Goal: Obtain resource: Download file/media

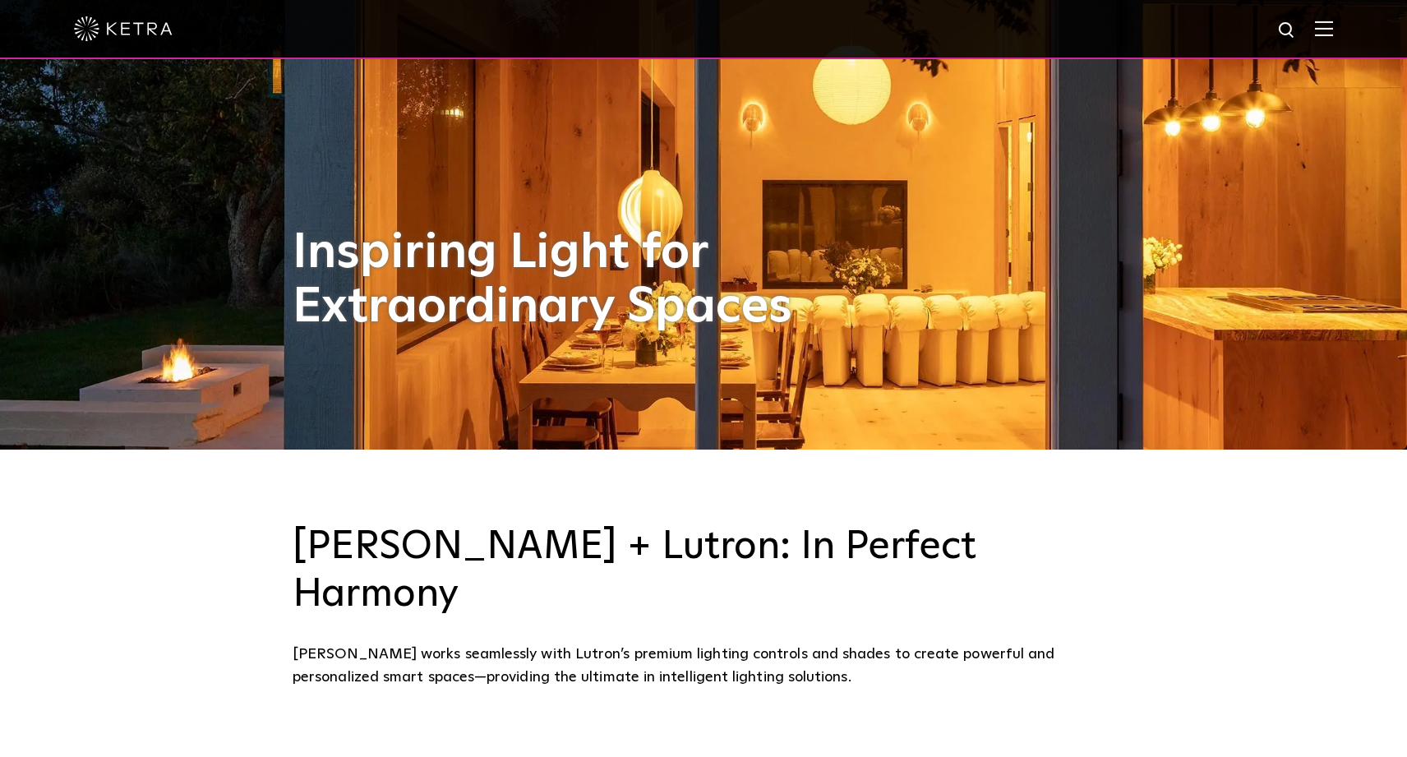
scroll to position [368, 0]
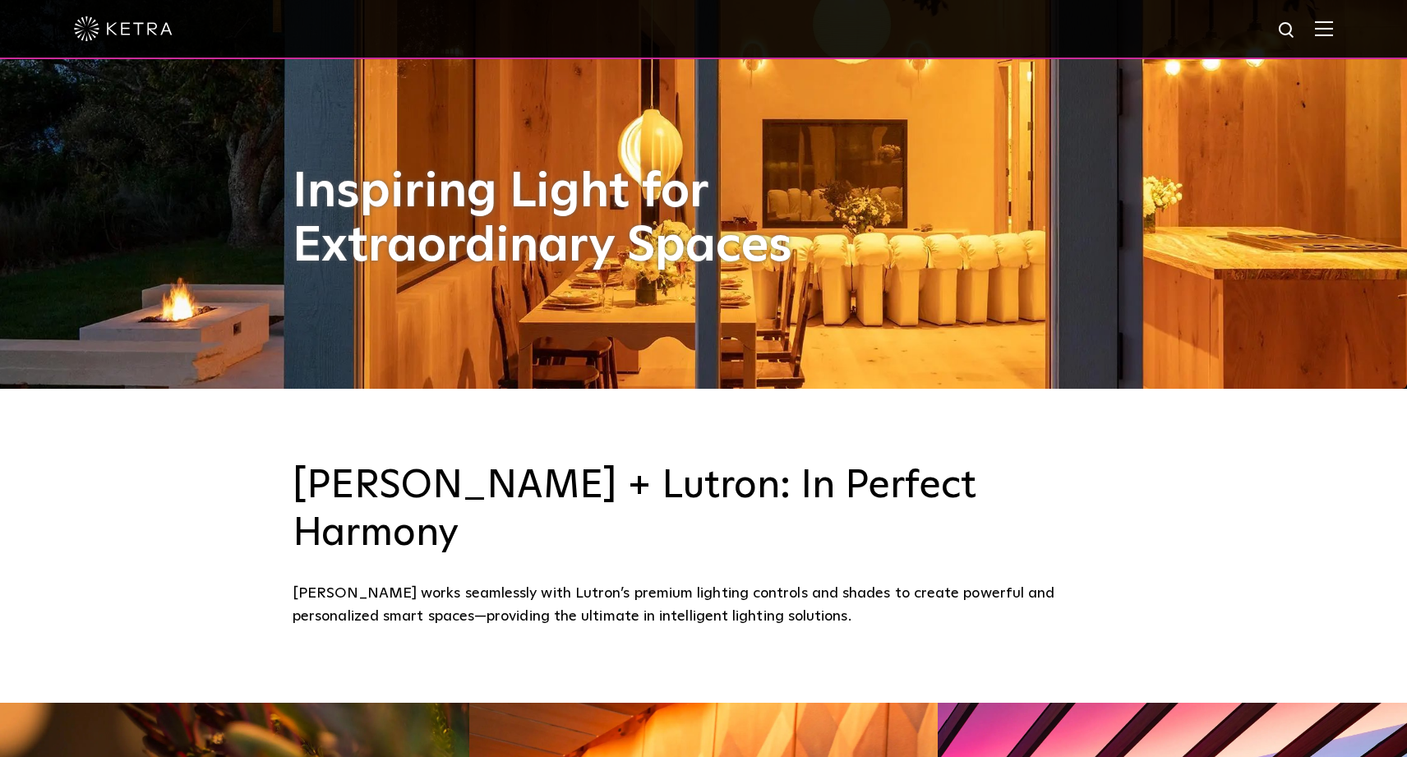
click at [1321, 31] on img at bounding box center [1324, 29] width 18 height 16
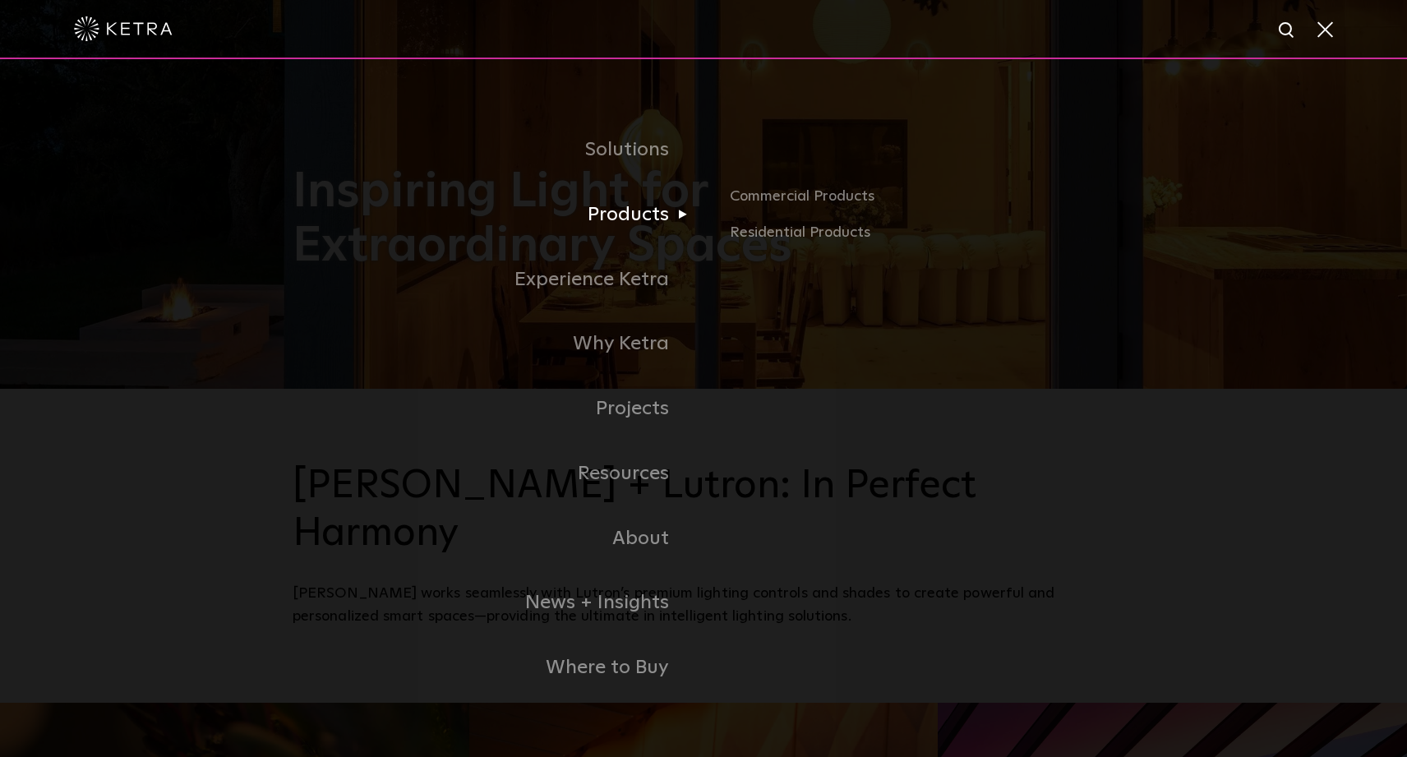
click at [619, 218] on link "Products" at bounding box center [498, 214] width 411 height 65
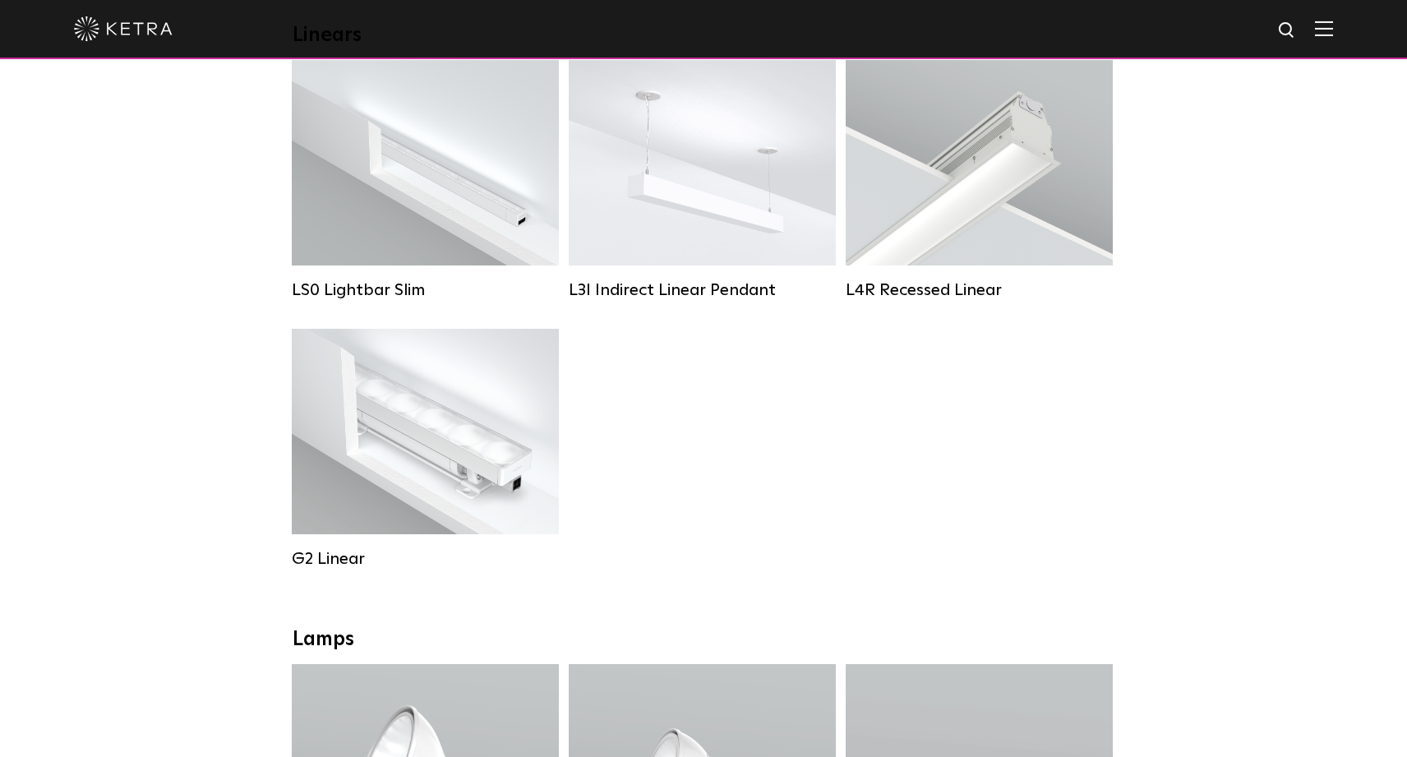
scroll to position [637, 0]
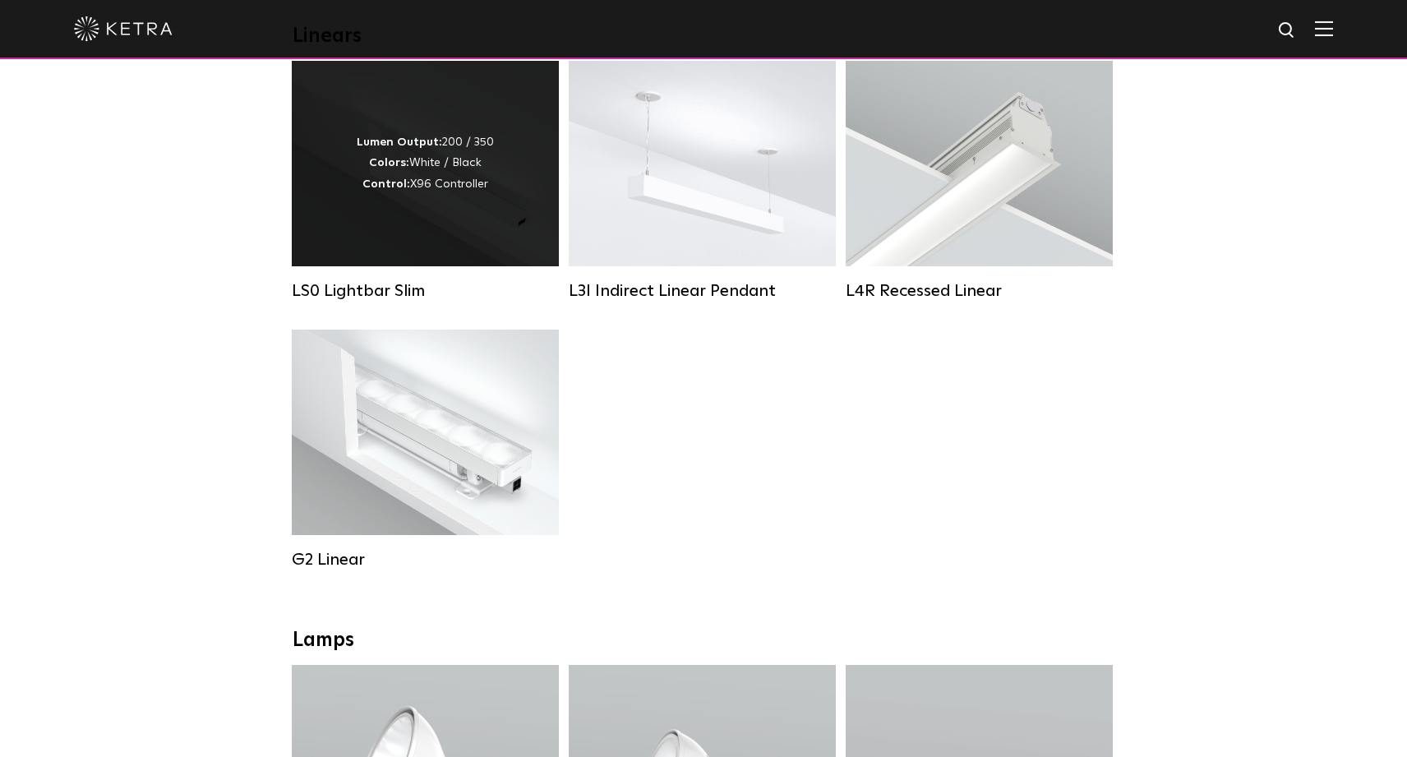
click at [456, 167] on div "Lumen Output: 200 / 350 Colors: White / Black Control: X96 Controller" at bounding box center [425, 163] width 137 height 62
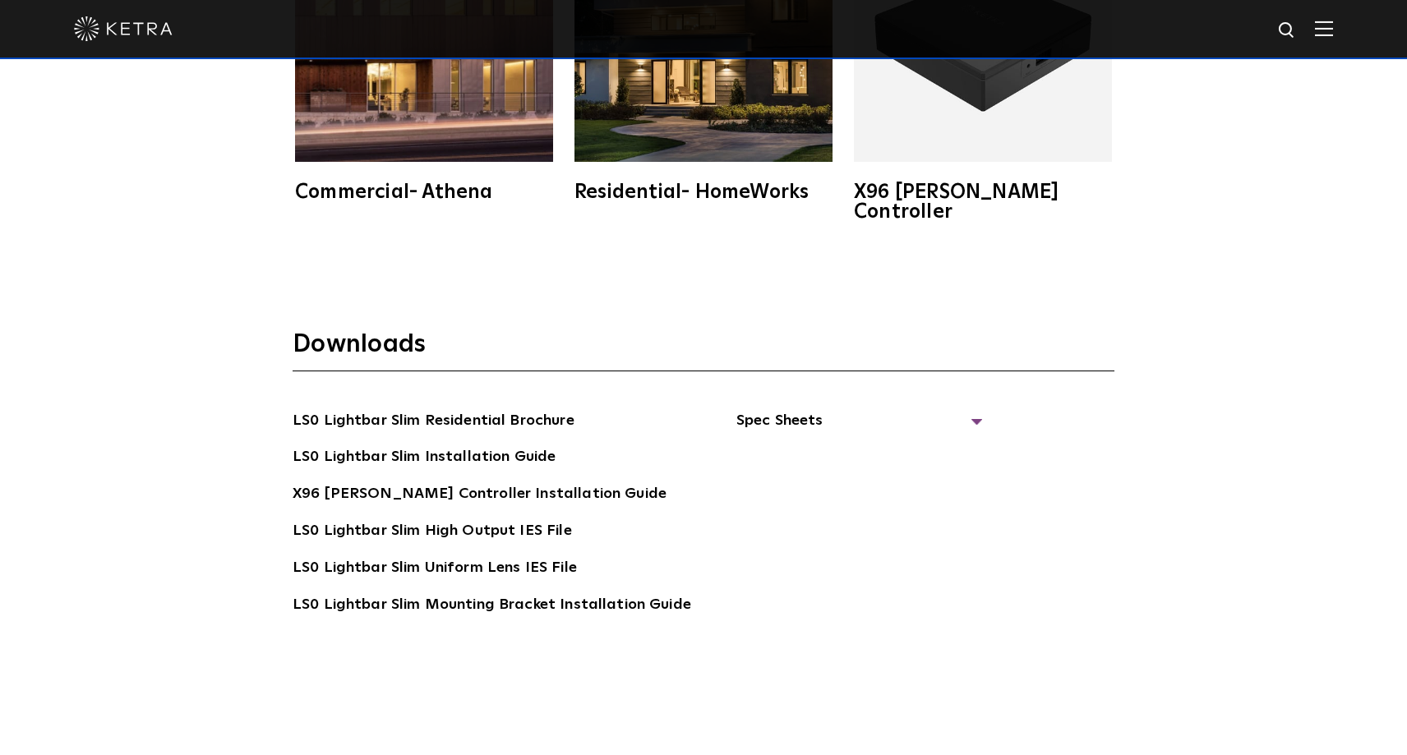
scroll to position [3179, 0]
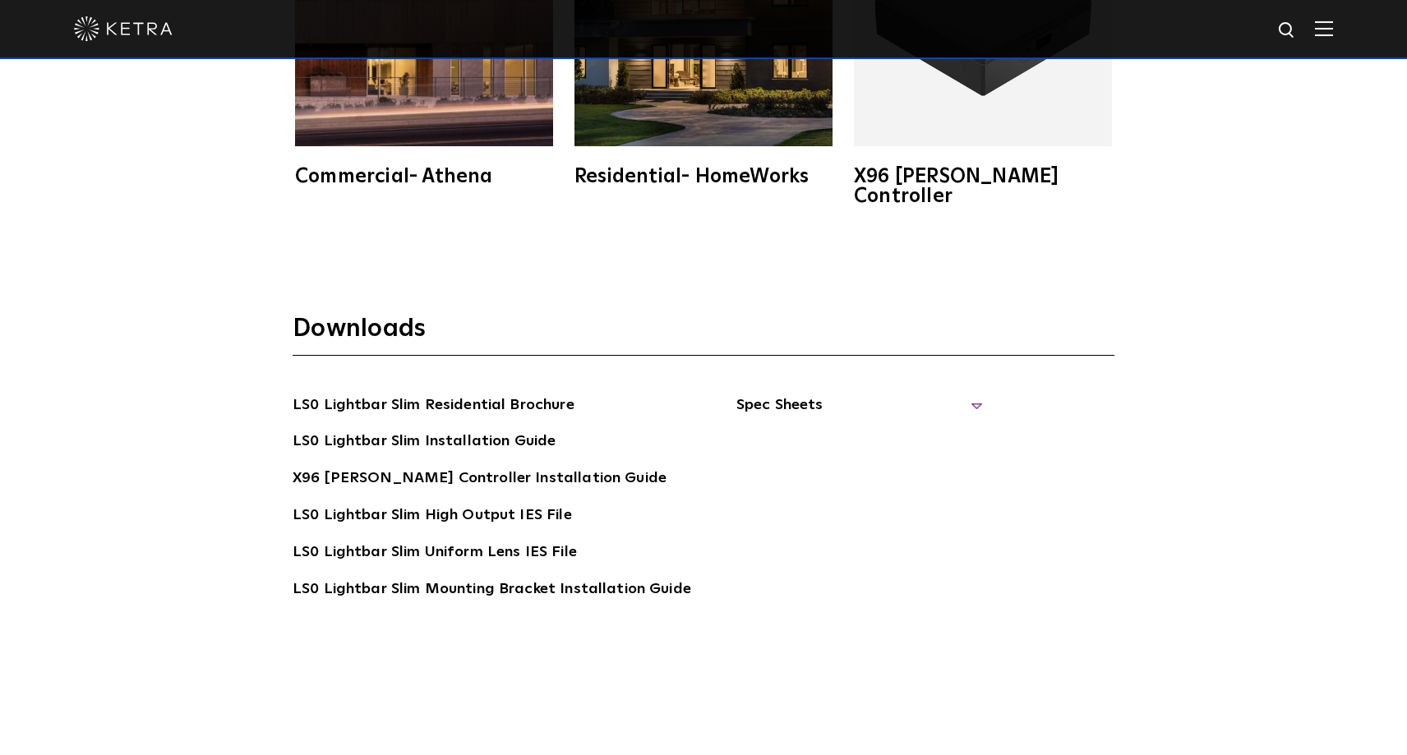
click at [769, 394] on span "Spec Sheets" at bounding box center [859, 412] width 246 height 36
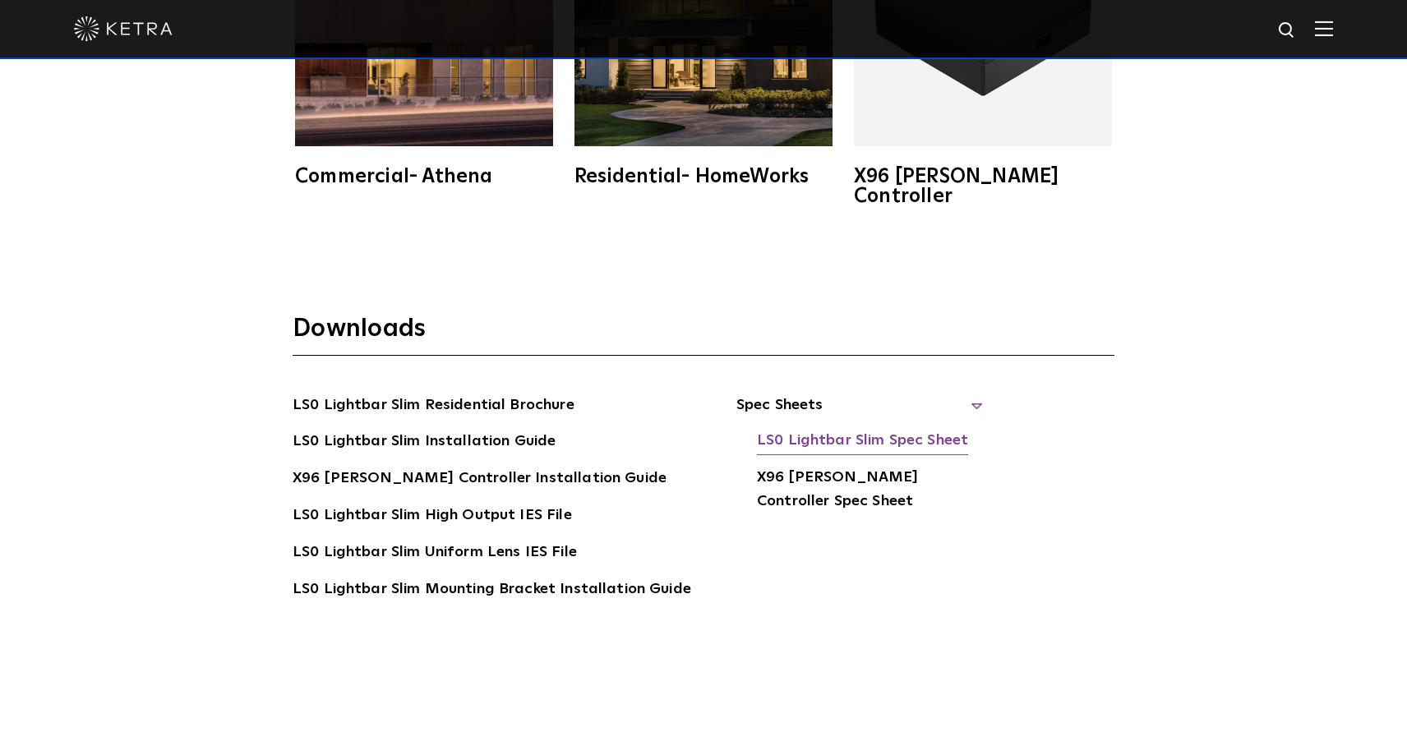
click at [813, 429] on link "LS0 Lightbar Slim Spec Sheet" at bounding box center [862, 442] width 211 height 26
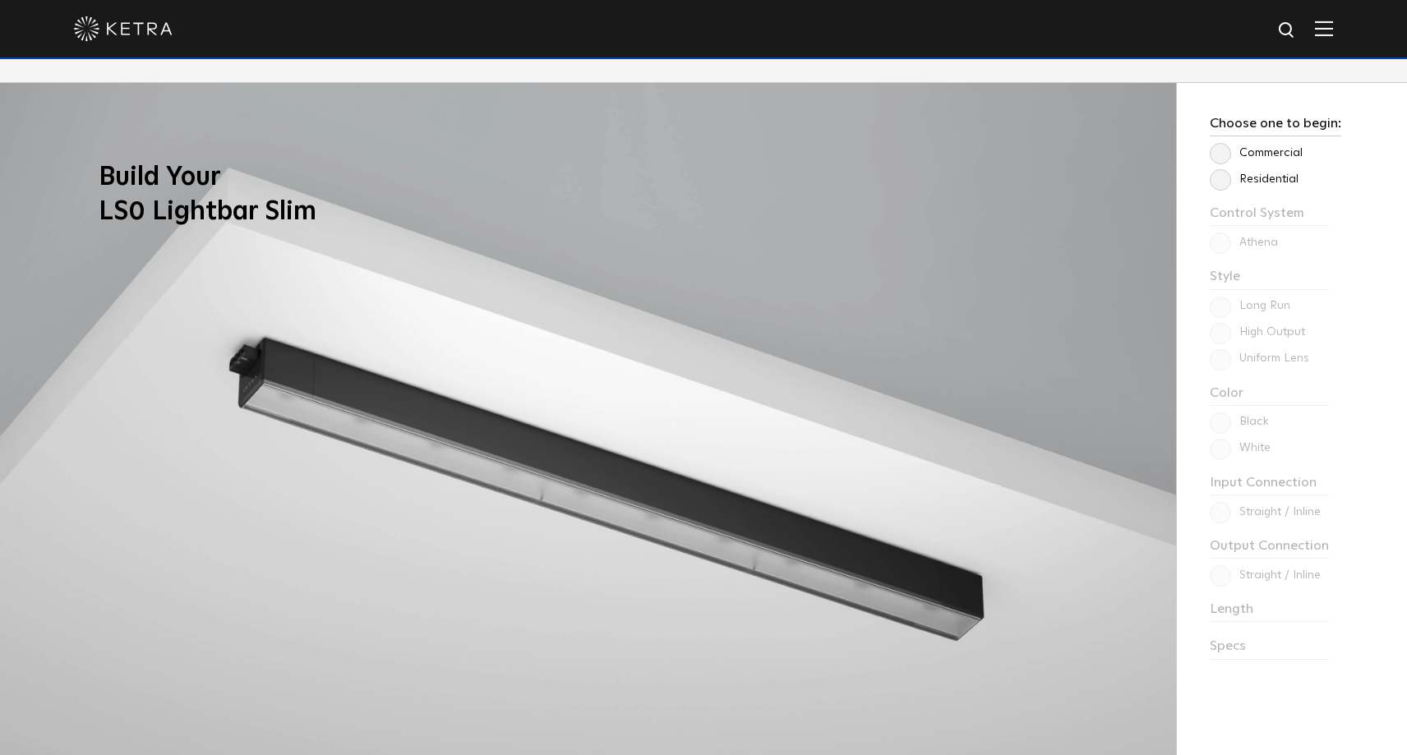
scroll to position [1481, 0]
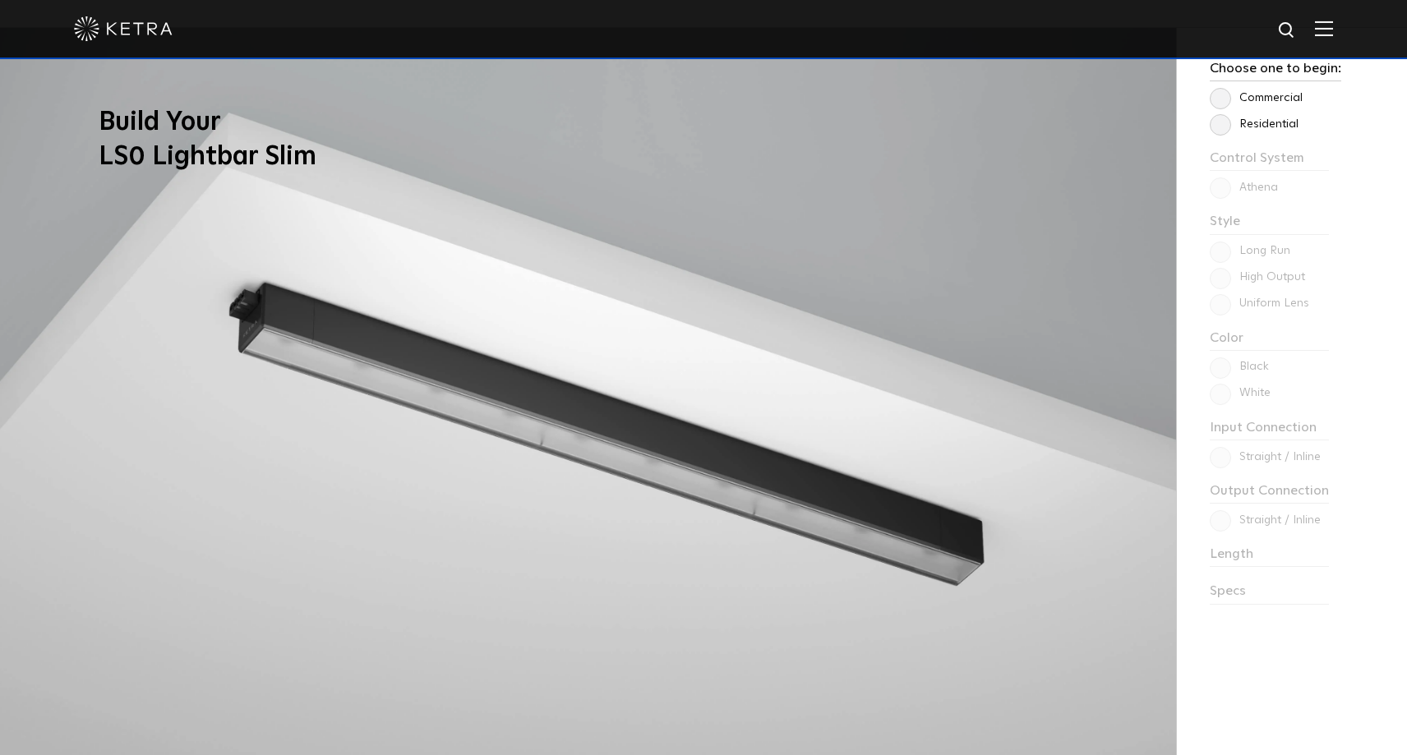
drag, startPoint x: 615, startPoint y: 435, endPoint x: 190, endPoint y: 5, distance: 605.4
